Goal: Task Accomplishment & Management: Complete application form

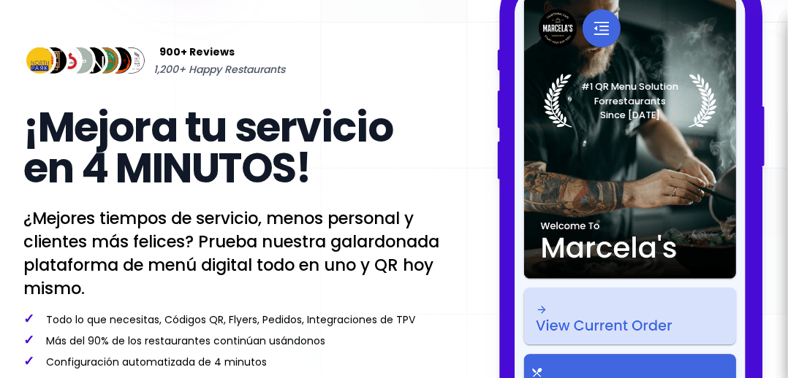
select select "es"
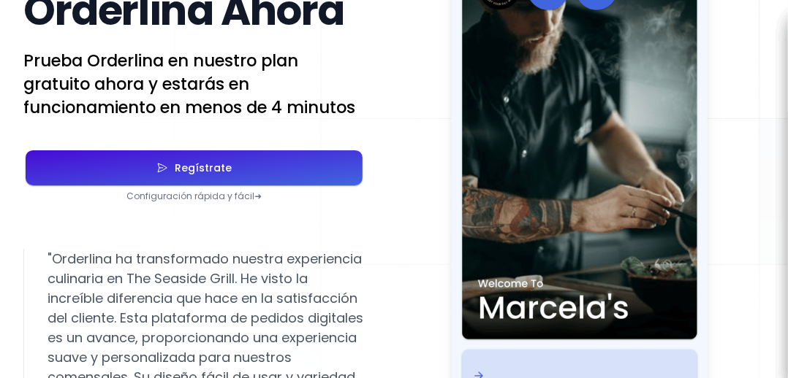
scroll to position [2591, 0]
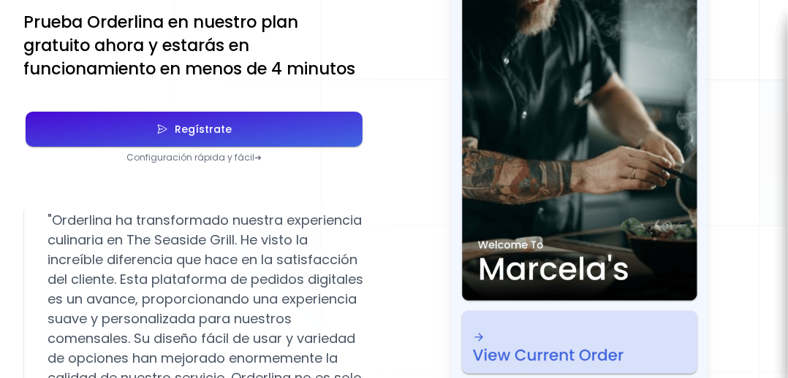
select select "es"
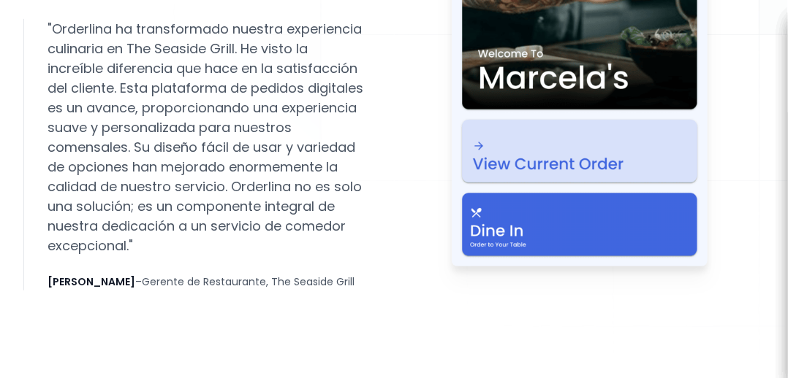
select select "es"
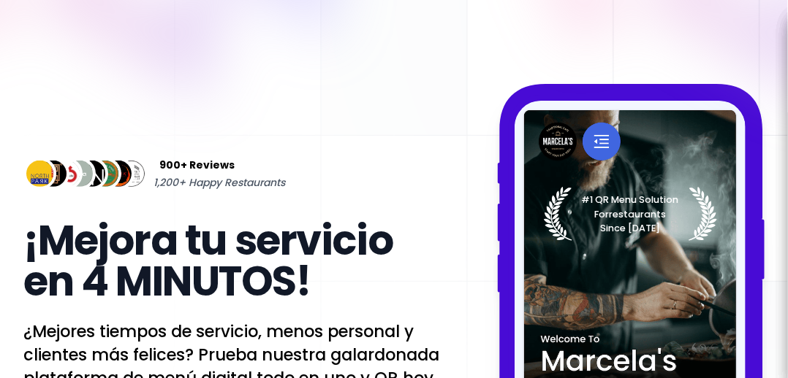
scroll to position [4, 0]
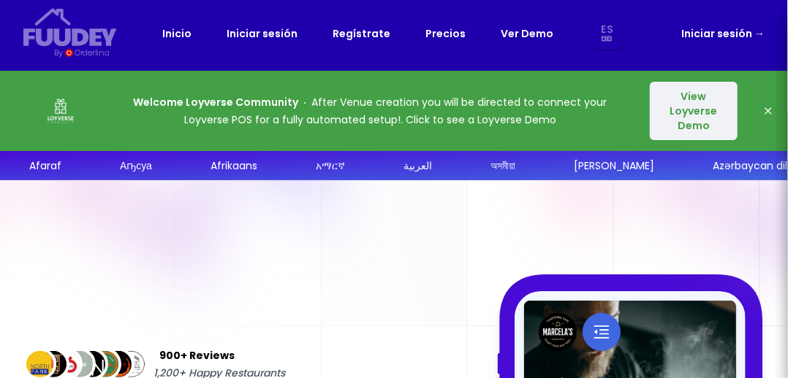
select select "es"
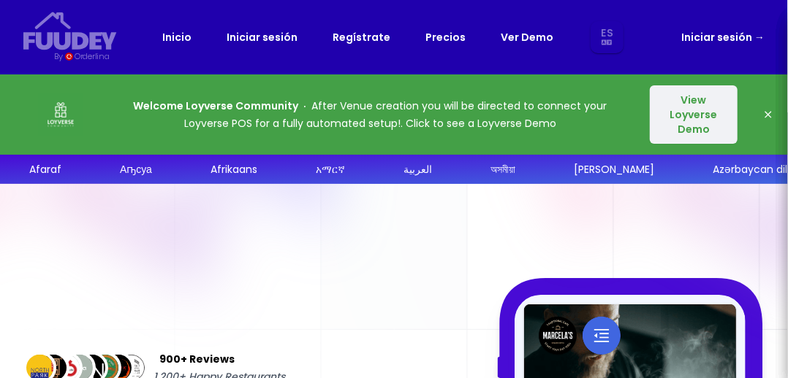
click at [712, 112] on button "View Loyverse Demo" at bounding box center [694, 114] width 88 height 58
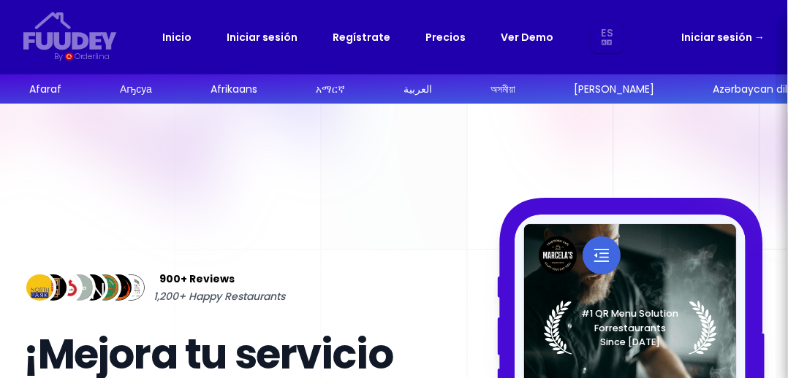
select select "es"
click at [730, 39] on link "Iniciar sesión →" at bounding box center [722, 37] width 83 height 18
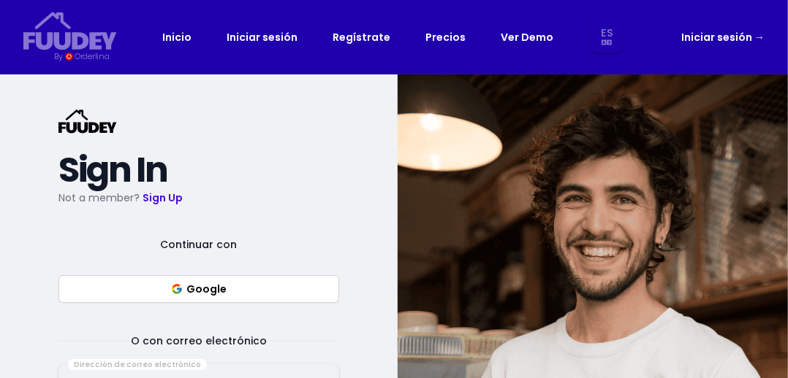
select select "es"
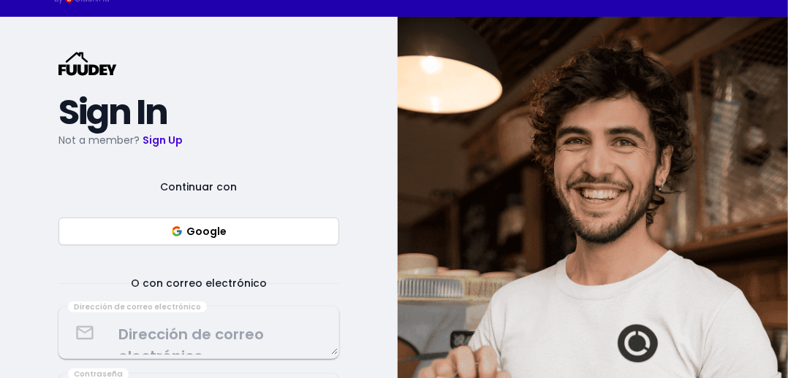
scroll to position [56, 0]
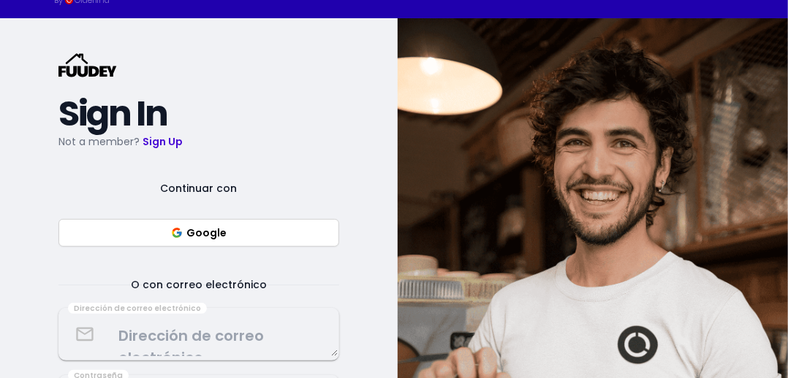
select select "es"
click at [314, 230] on button "Google" at bounding box center [198, 233] width 281 height 28
select select "es"
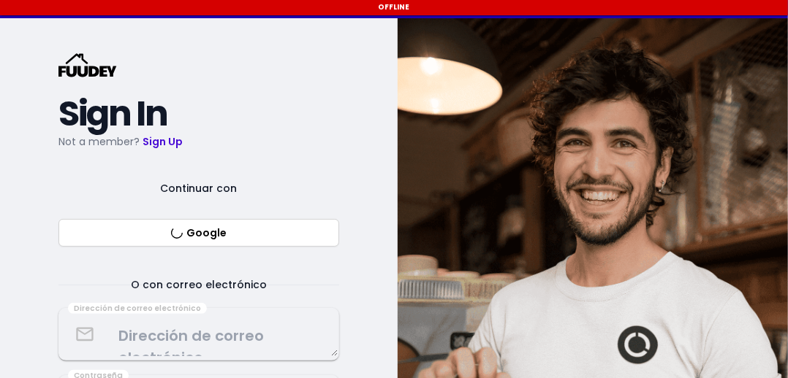
select select "es"
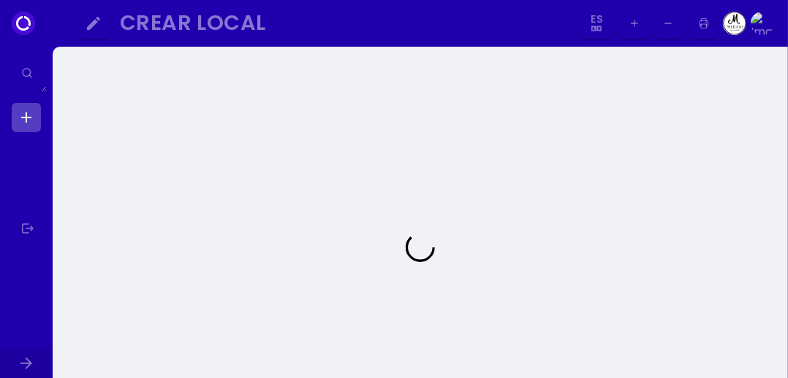
select select "es"
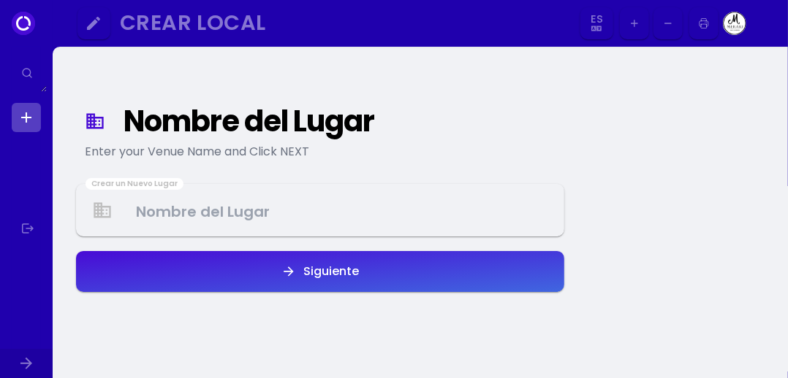
click at [173, 129] on div "Nombre del Lugar" at bounding box center [335, 121] width 424 height 26
select select "es"
click at [181, 219] on Venue at bounding box center [319, 210] width 485 height 43
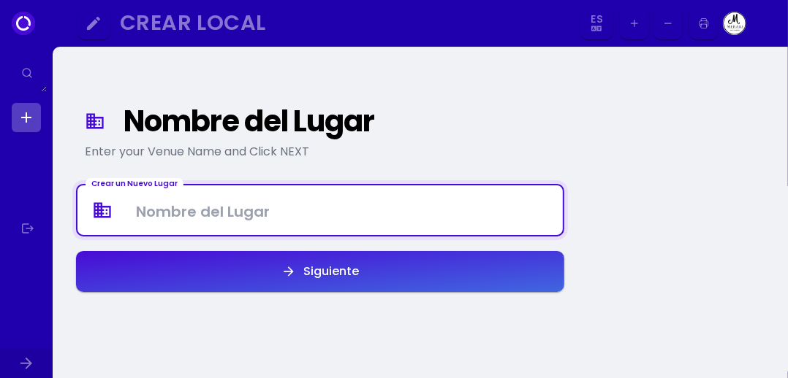
select select "es"
type Venue "Bar Cafetería Meraki"
click at [721, 163] on div "Nombre del Lugar Enter your Venue Name and Click NEXT Crear un Nuevo Lugar Bar …" at bounding box center [420, 264] width 735 height 435
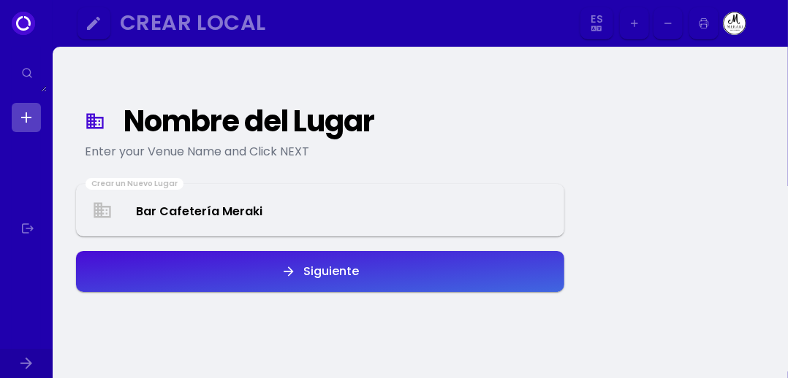
select select "es"
click at [485, 277] on button "Siguiente" at bounding box center [320, 271] width 488 height 41
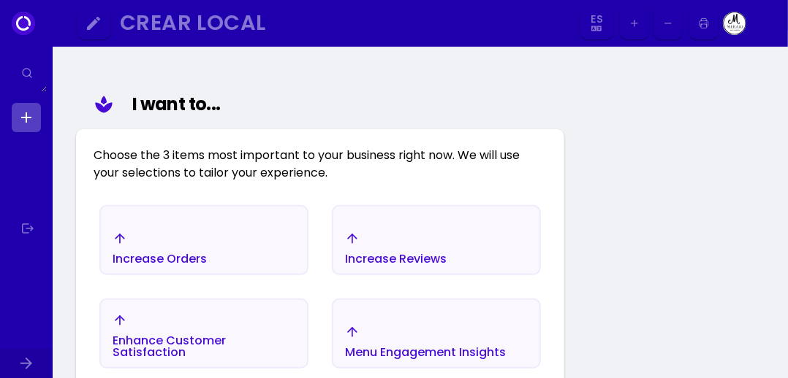
scroll to position [154, 0]
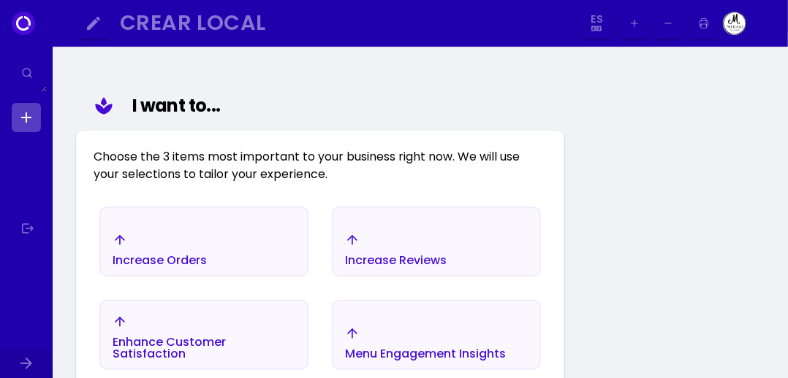
click at [596, 23] on select "Es Aa Ab Af Am Ar As Ay Az Ba Be Bg Bh Bi Bn Bo Br Ca Co Cs Cy Da De Dz El En E…" at bounding box center [596, 23] width 27 height 33
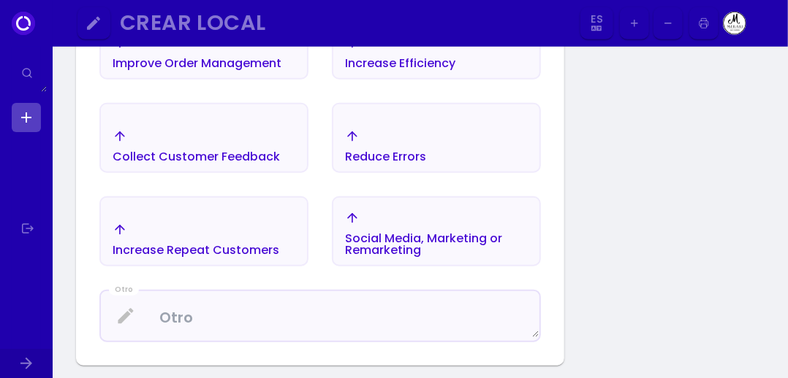
select select "es"
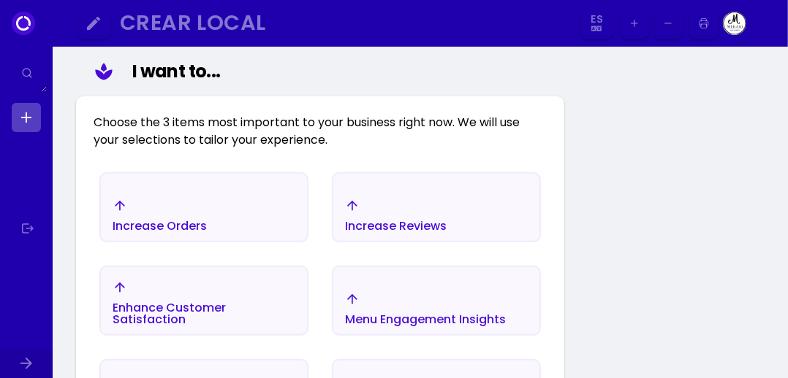
scroll to position [188, 0]
select select "es"
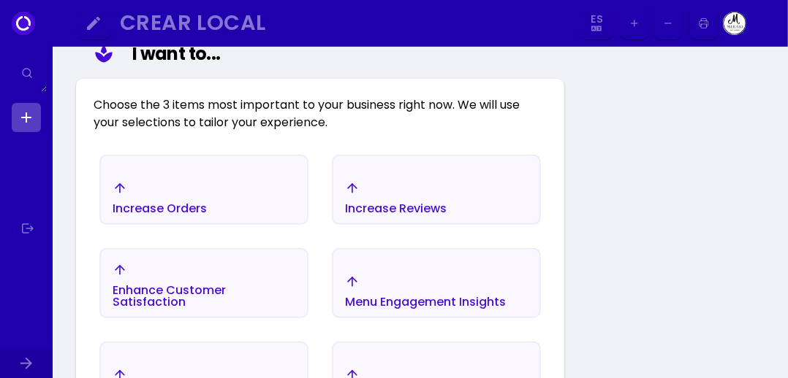
scroll to position [208, 0]
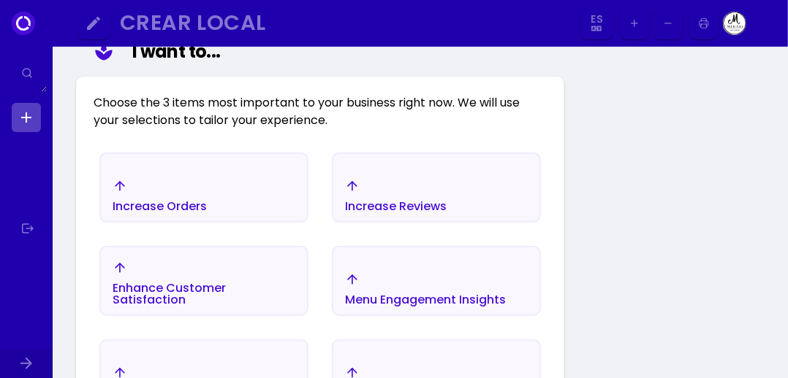
select select "es"
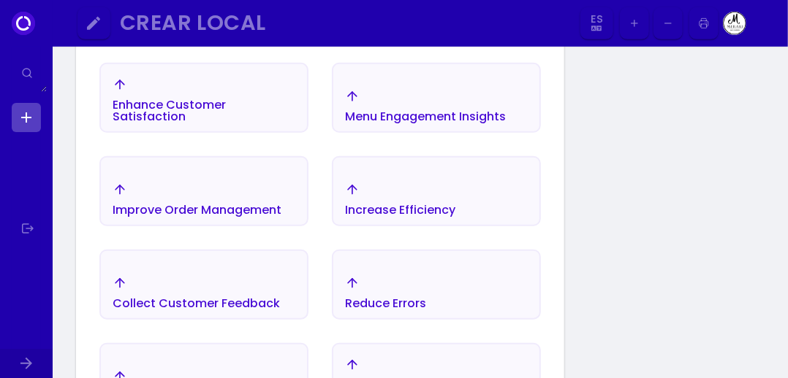
scroll to position [393, 0]
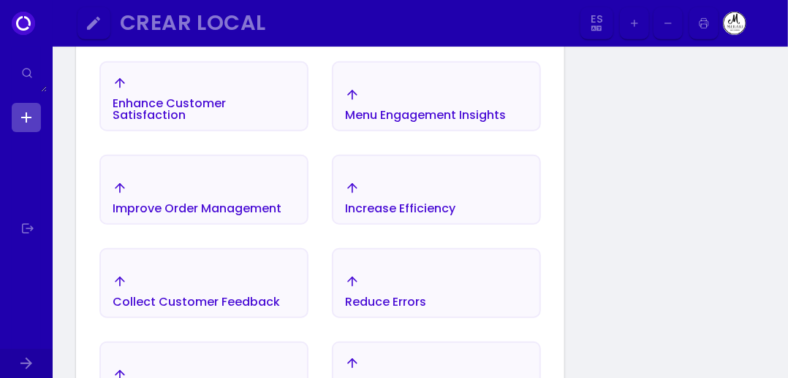
click at [194, 308] on div "Collect Customer Feedback" at bounding box center [196, 303] width 167 height 12
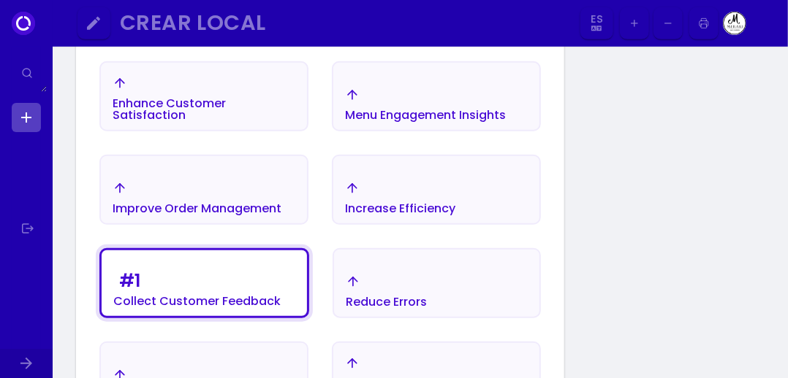
click at [380, 199] on div "Increase Efficiency" at bounding box center [400, 198] width 110 height 34
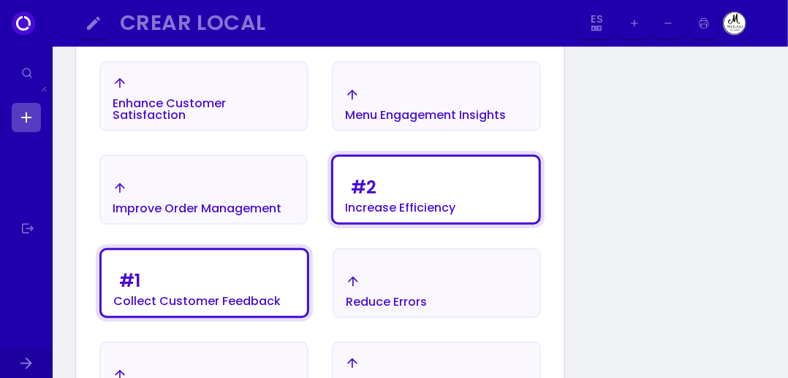
click at [124, 191] on icon "button" at bounding box center [120, 188] width 15 height 15
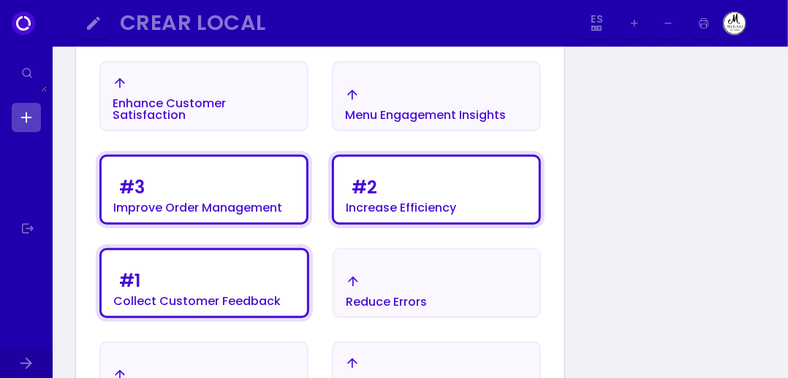
click at [125, 296] on div "Collect Customer Feedback" at bounding box center [196, 302] width 167 height 12
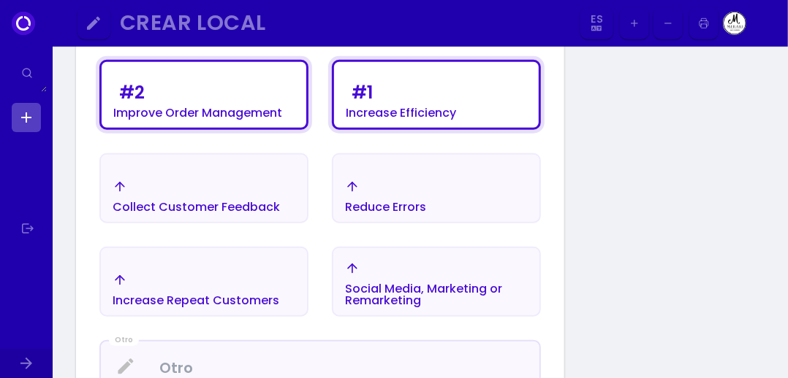
scroll to position [492, 0]
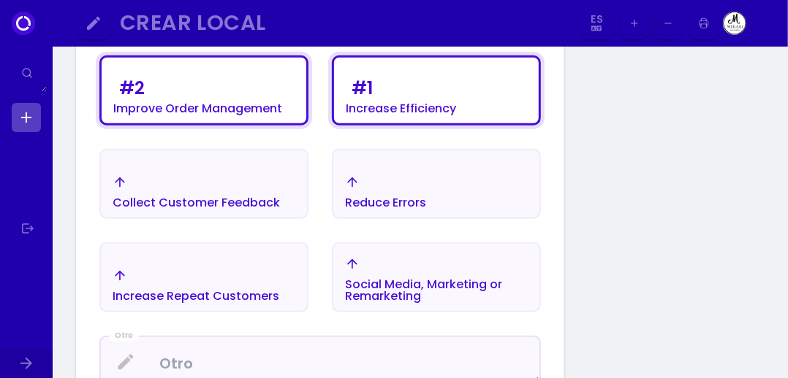
click at [186, 300] on div "Increase Repeat Customers" at bounding box center [196, 297] width 167 height 12
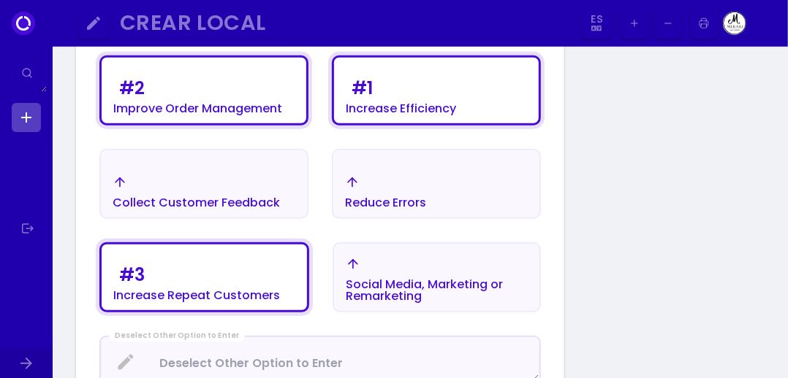
click at [150, 107] on div "Improve Order Management" at bounding box center [197, 109] width 169 height 12
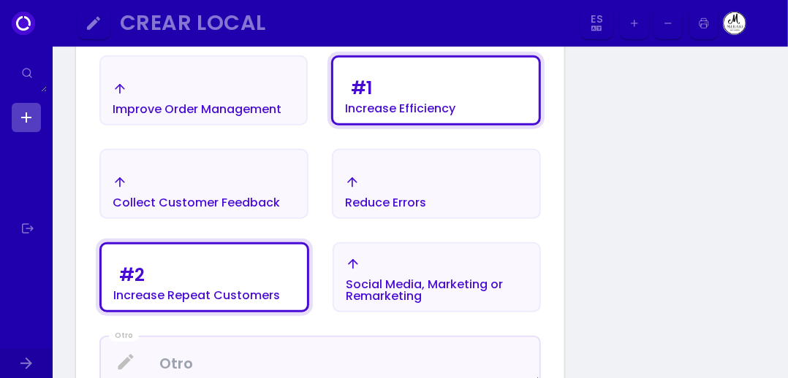
click at [370, 283] on div "Social Media, Marketing or Remarketing" at bounding box center [437, 290] width 182 height 23
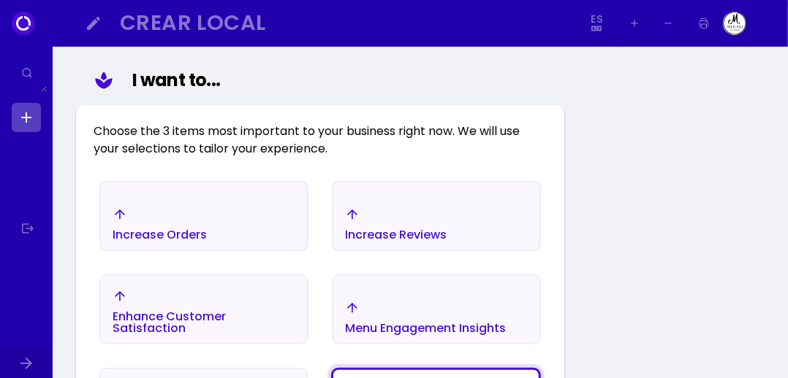
select select "es"
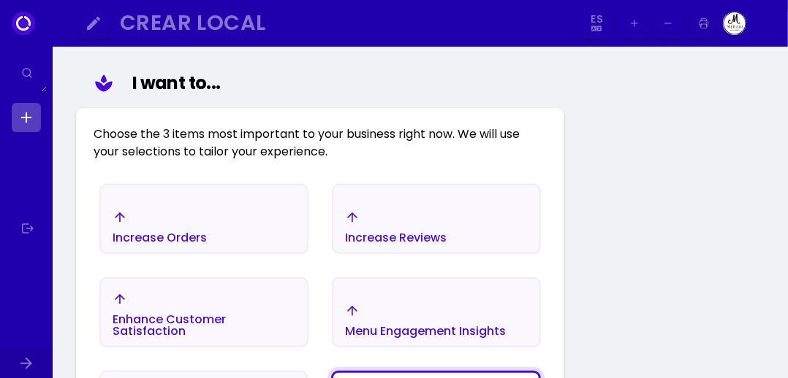
click at [137, 221] on div "Increase Orders" at bounding box center [160, 227] width 94 height 34
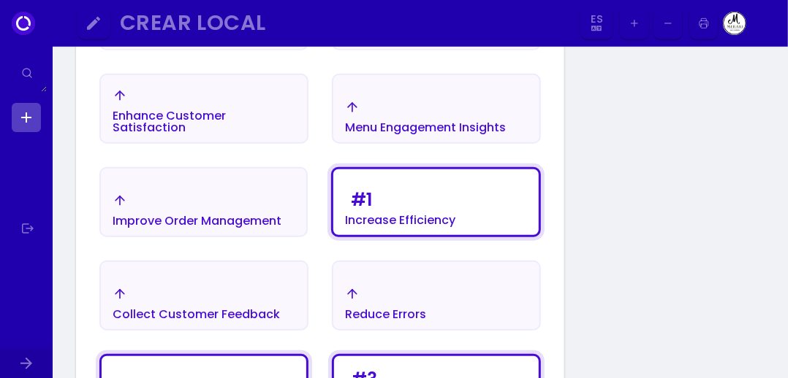
select select "es"
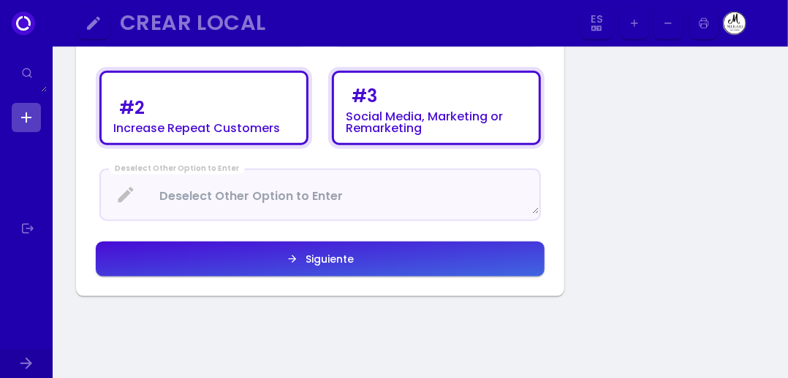
scroll to position [666, 0]
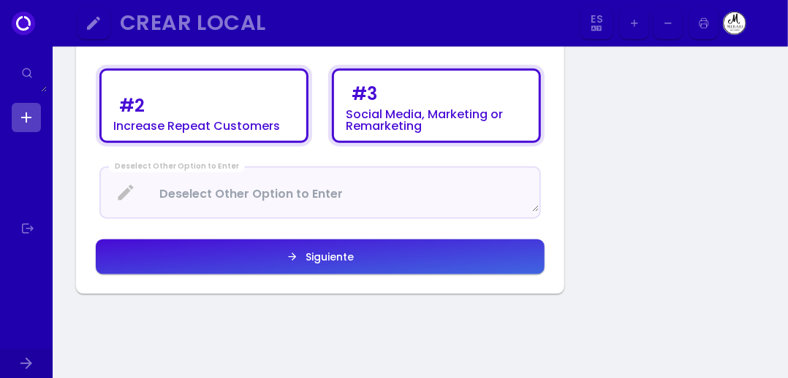
click at [154, 267] on button "Siguiente" at bounding box center [320, 257] width 449 height 35
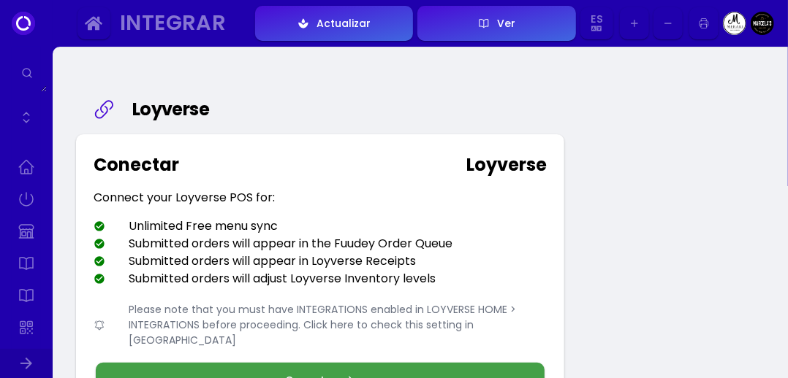
click at [178, 319] on div "Please note that you must have INTEGRATIONS enabled in LOYVERSE HOME > INTEGRAT…" at bounding box center [320, 325] width 453 height 46
click at [427, 363] on button "Conectar" at bounding box center [320, 380] width 449 height 35
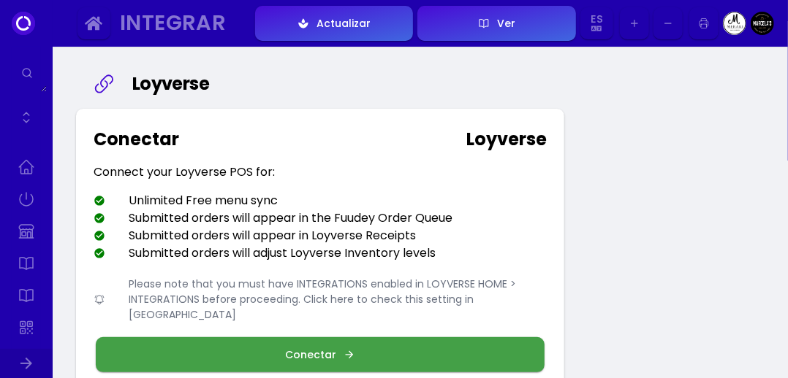
scroll to position [41, 0]
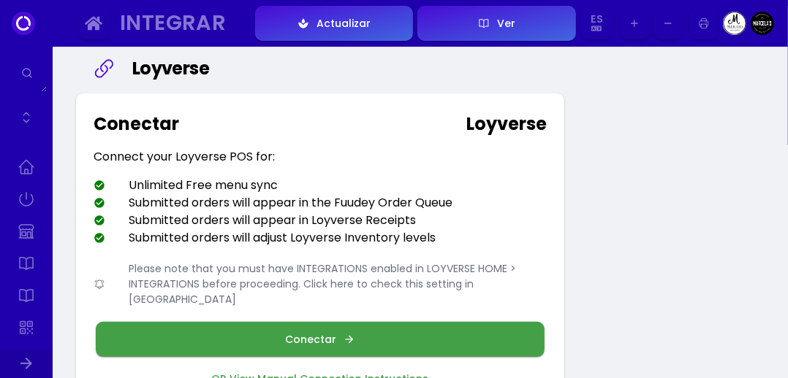
click at [343, 334] on icon "button" at bounding box center [349, 340] width 12 height 12
